Goal: Navigation & Orientation: Find specific page/section

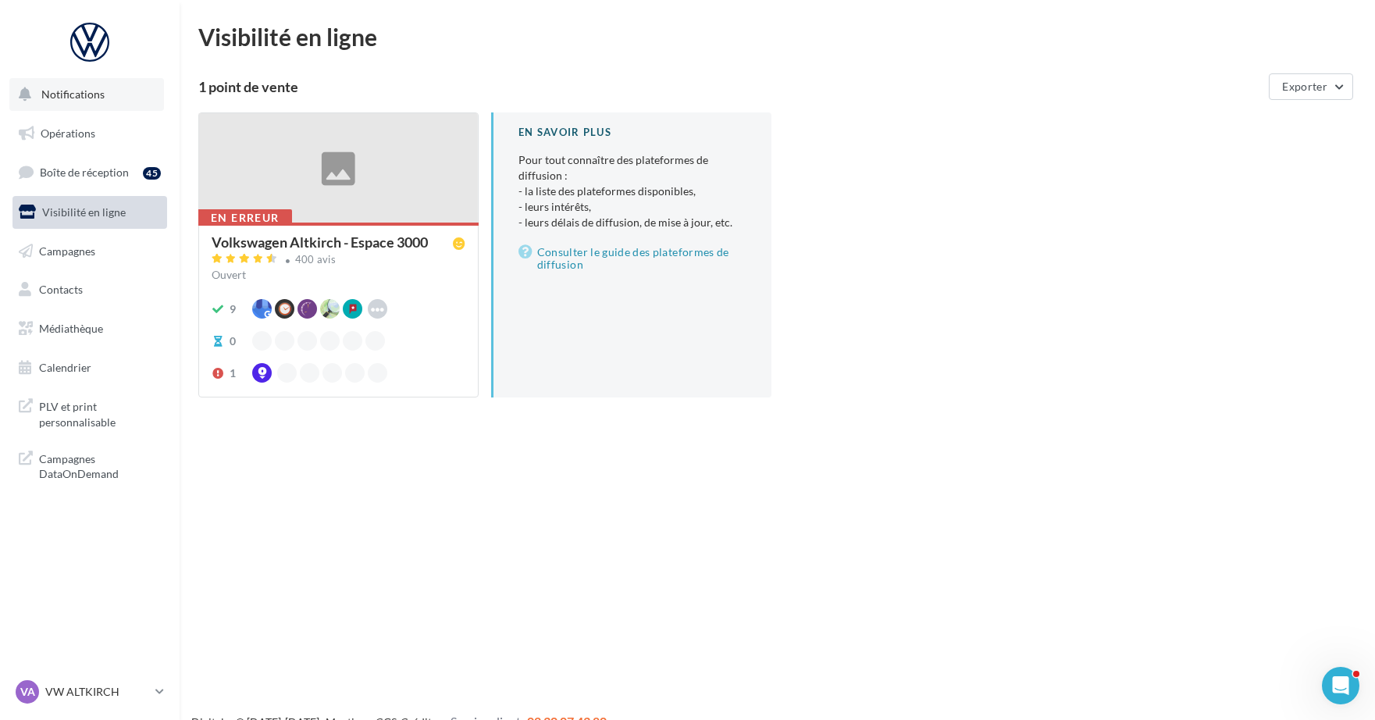
click at [88, 108] on button "Notifications" at bounding box center [86, 94] width 155 height 33
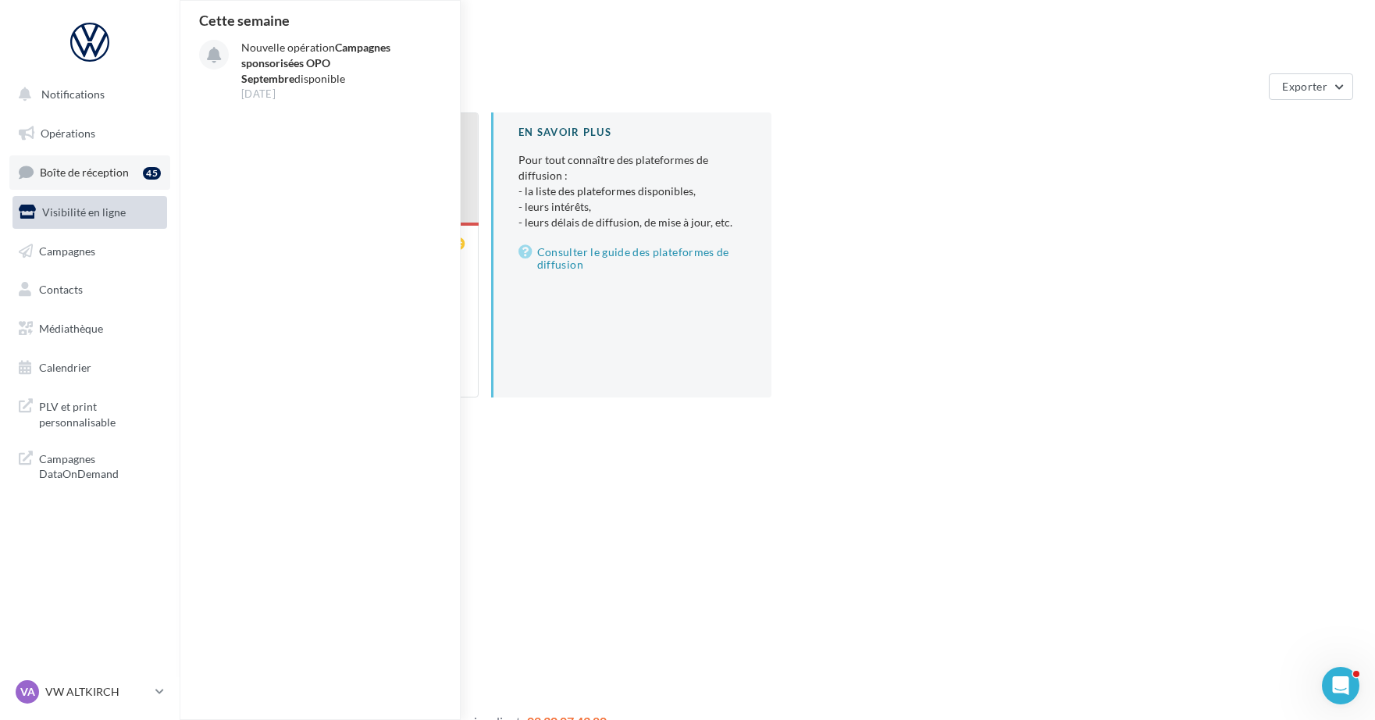
click at [96, 173] on span "Boîte de réception" at bounding box center [84, 172] width 89 height 13
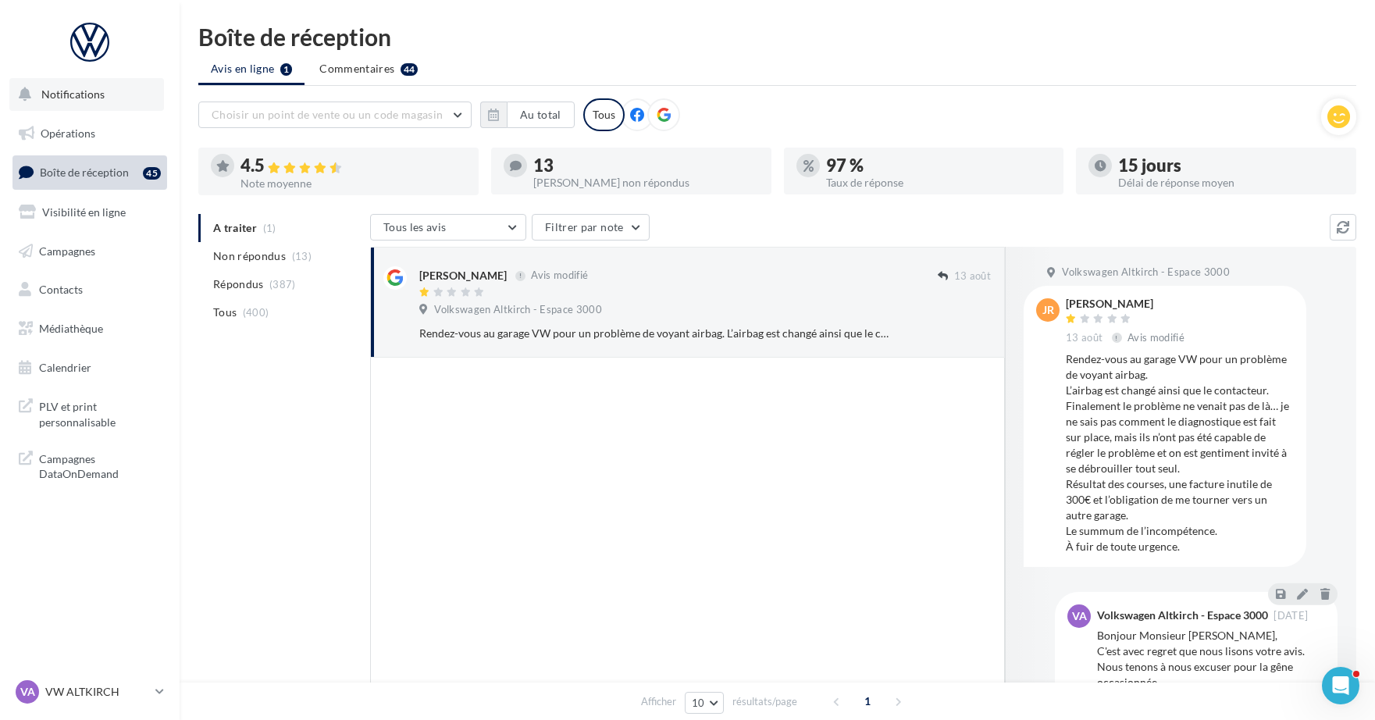
click at [95, 103] on button "Notifications" at bounding box center [86, 94] width 155 height 33
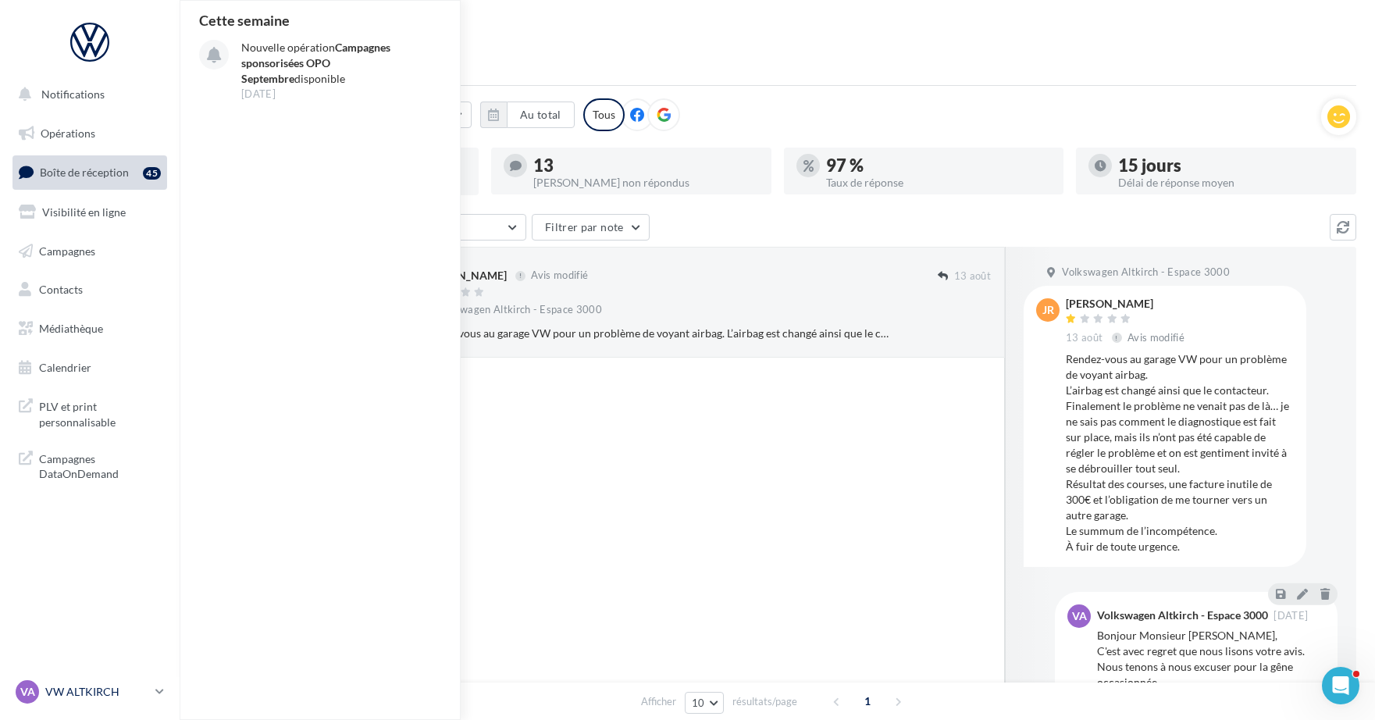
click at [78, 686] on p "VW ALTKIRCH" at bounding box center [97, 692] width 104 height 16
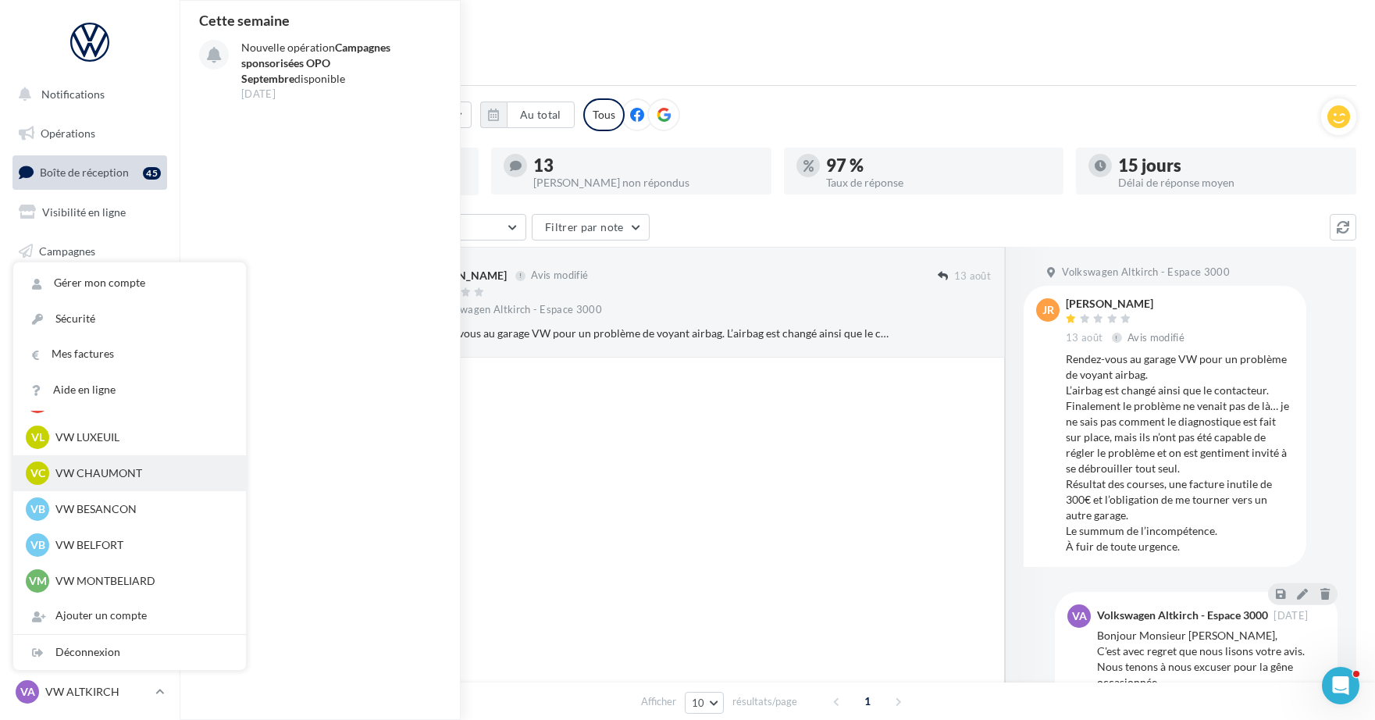
scroll to position [731, 0]
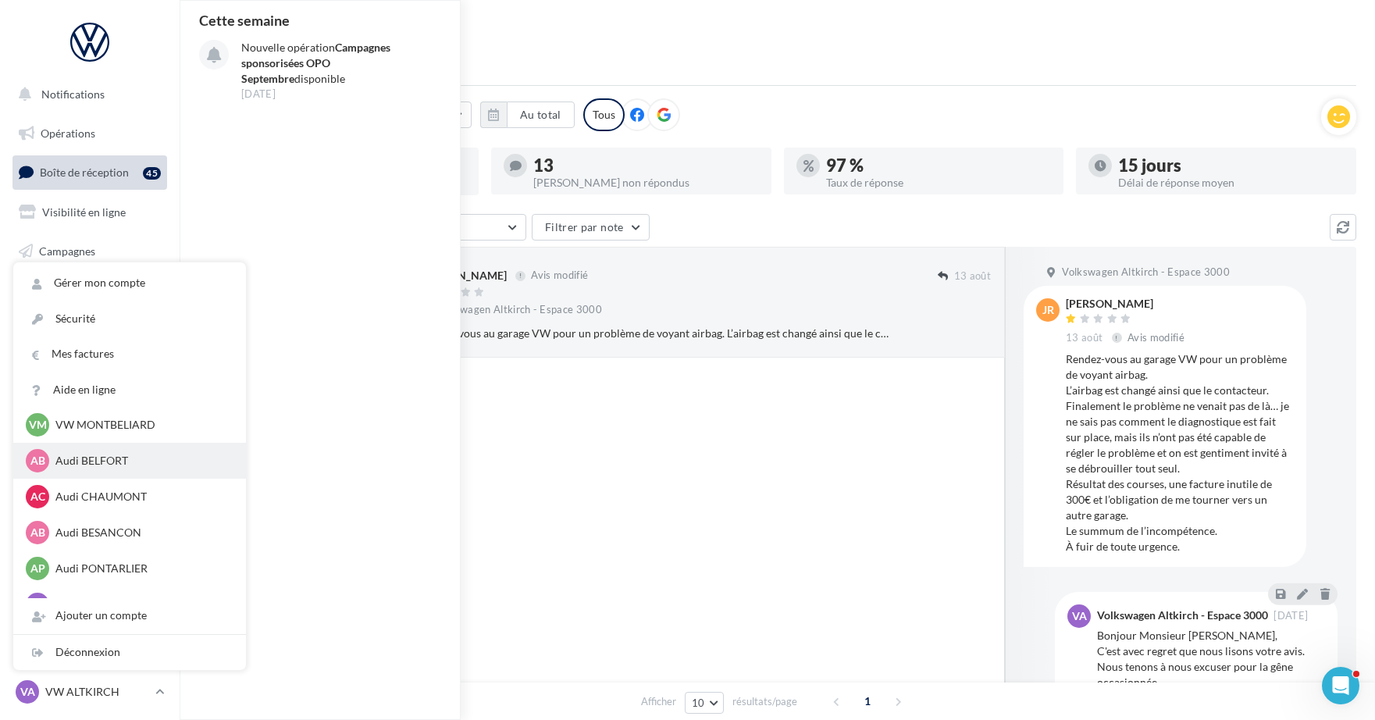
click at [102, 457] on p "Audi BELFORT" at bounding box center [141, 461] width 172 height 16
